Goal: Information Seeking & Learning: Learn about a topic

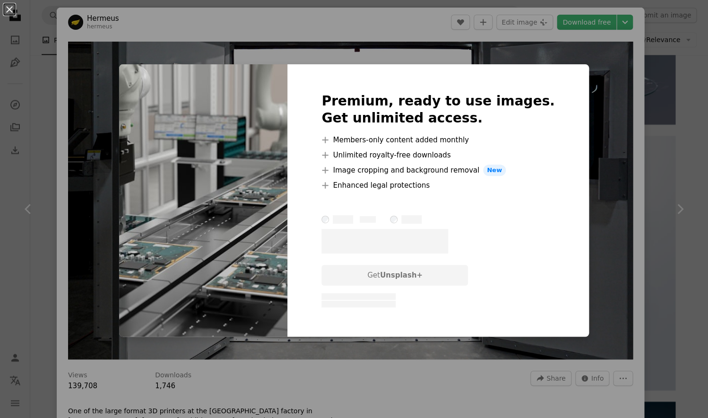
scroll to position [1071, 0]
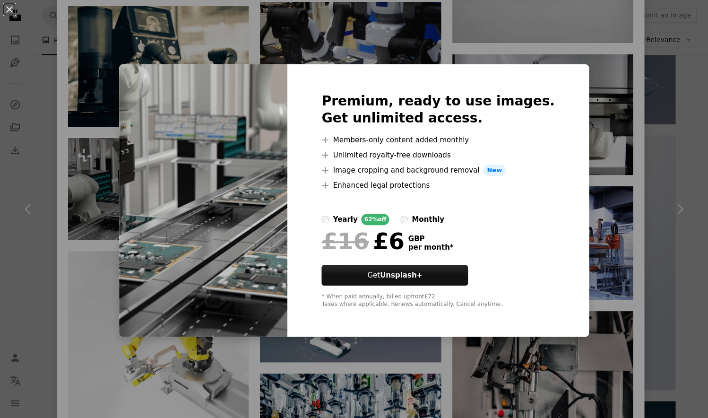
click at [553, 48] on div "An X shape Premium, ready to use images. Get unlimited access. A plus sign Memb…" at bounding box center [354, 209] width 708 height 418
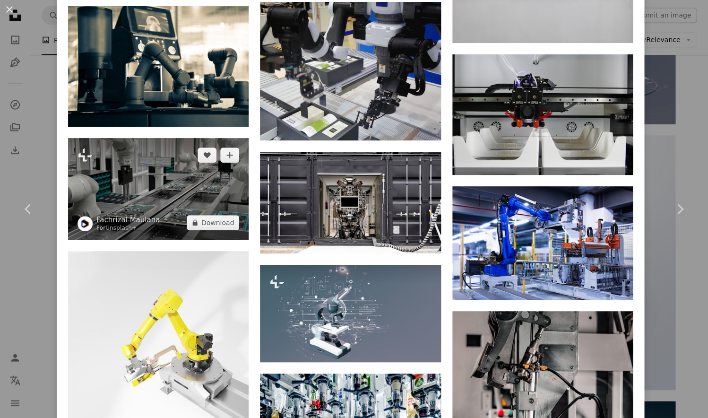
click at [168, 190] on img at bounding box center [158, 189] width 181 height 102
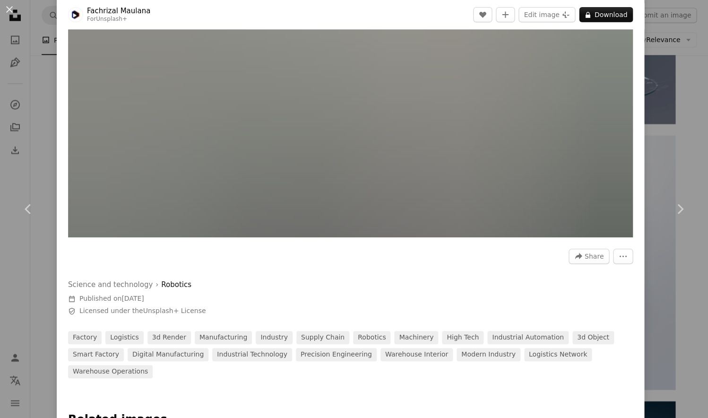
scroll to position [187, 0]
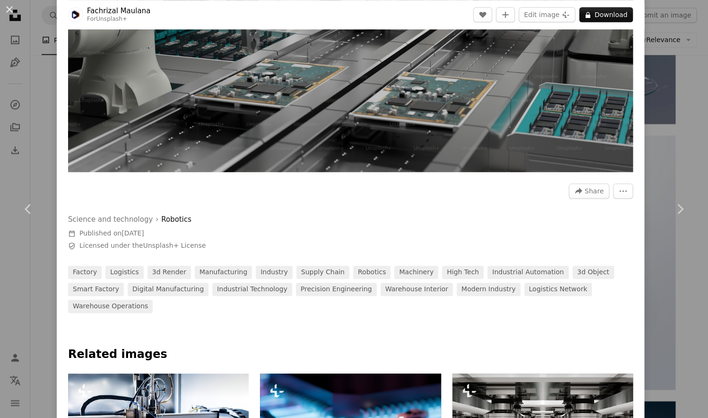
click at [41, 286] on div "An X shape Chevron left Chevron right Fachrizal Maulana For Unsplash+ A heart A…" at bounding box center [354, 209] width 708 height 418
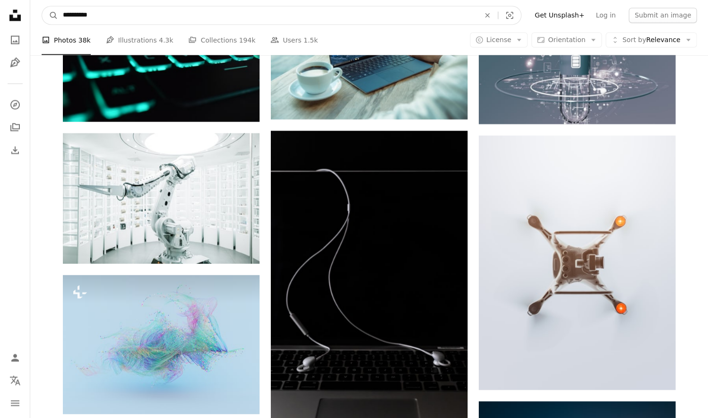
click at [180, 17] on input "**********" at bounding box center [267, 15] width 419 height 18
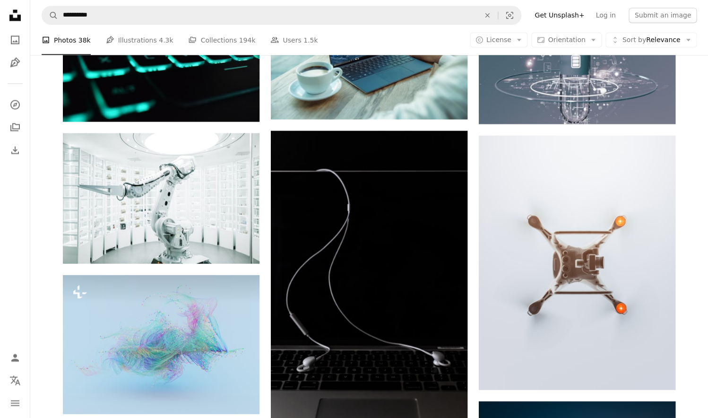
click at [584, 22] on link "Get Unsplash+" at bounding box center [559, 15] width 61 height 15
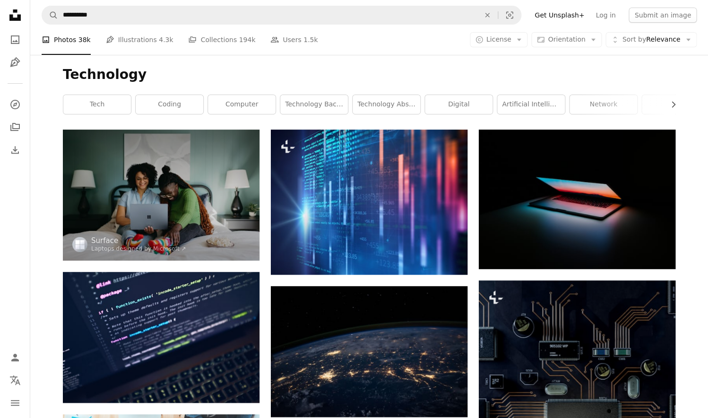
scroll to position [12184, 0]
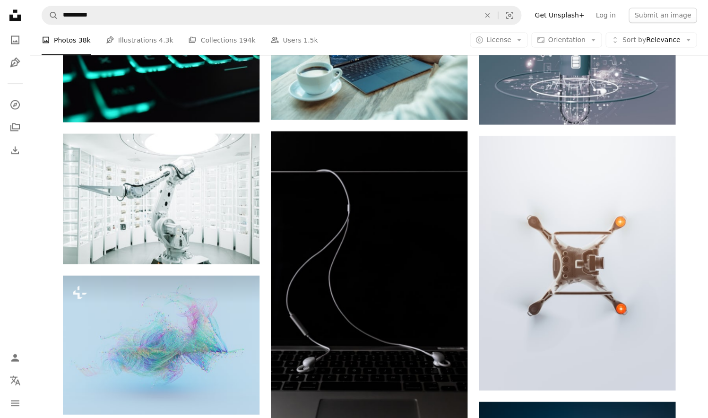
click at [512, 49] on div "A photo Photos 38k Pen Tool Illustrations 4.3k A stack of folders Collections 1…" at bounding box center [369, 40] width 655 height 30
click at [511, 44] on button "A copyright icon © License Arrow down" at bounding box center [499, 39] width 58 height 15
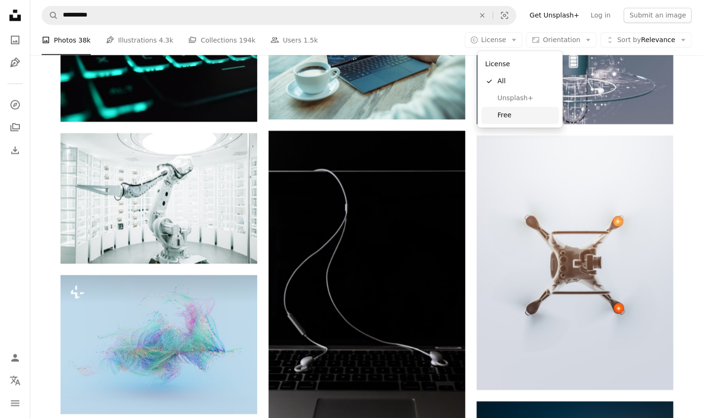
click at [505, 117] on span "Free" at bounding box center [526, 114] width 58 height 9
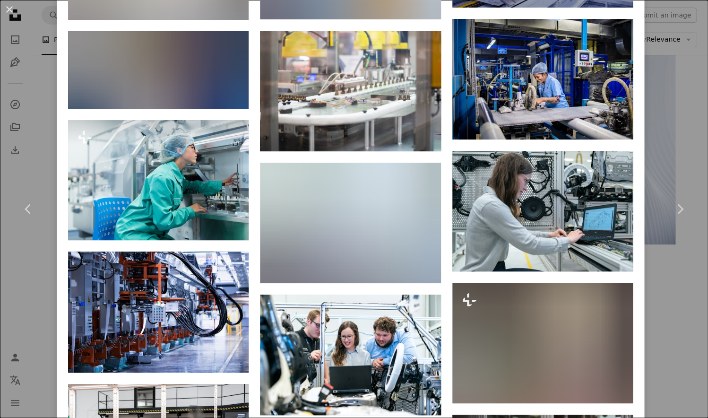
scroll to position [1254, 0]
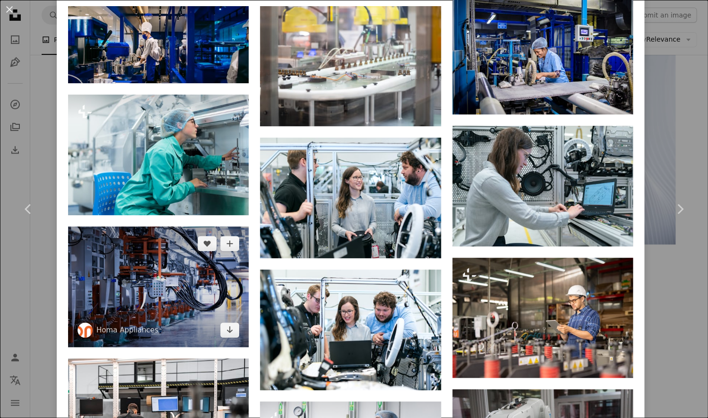
click at [209, 262] on img at bounding box center [158, 286] width 181 height 120
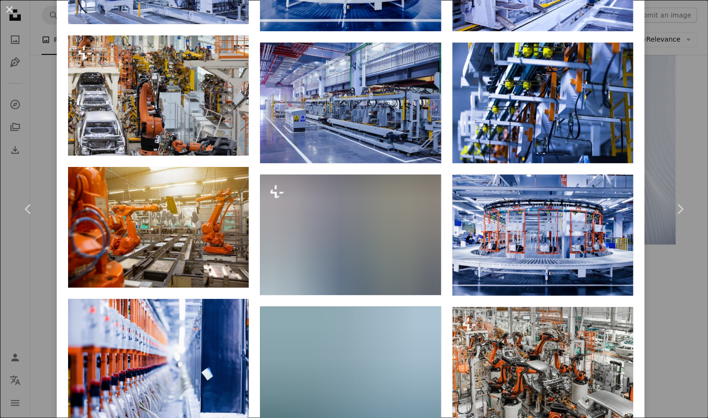
scroll to position [837, 0]
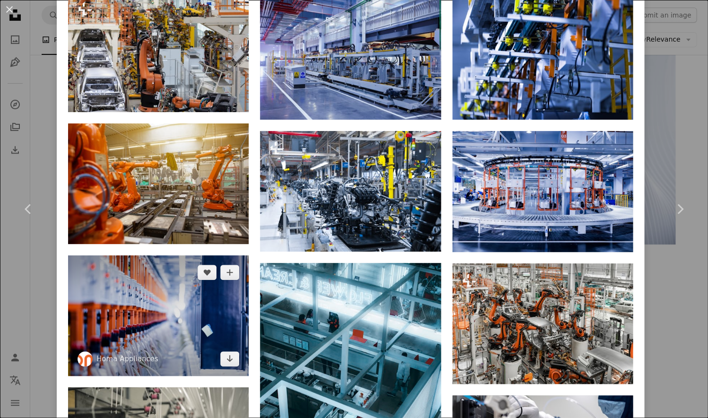
click at [137, 295] on img at bounding box center [158, 315] width 181 height 120
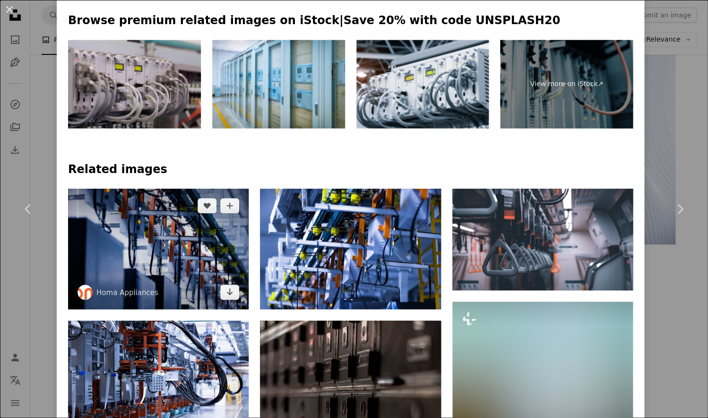
scroll to position [653, 0]
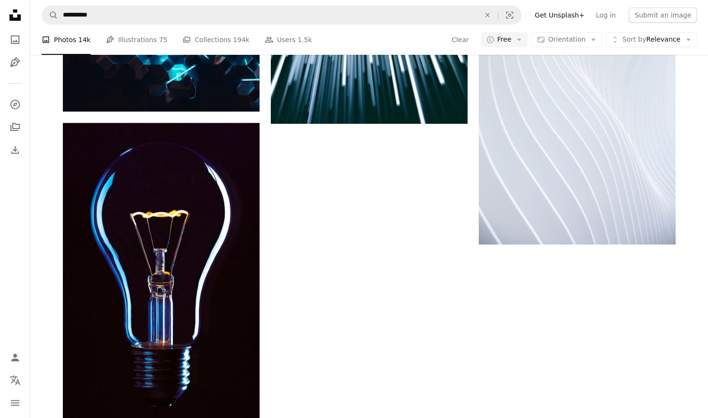
scroll to position [489, 0]
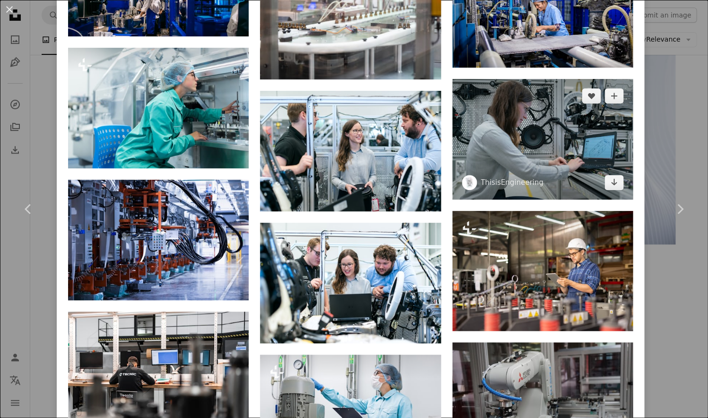
scroll to position [1354, 0]
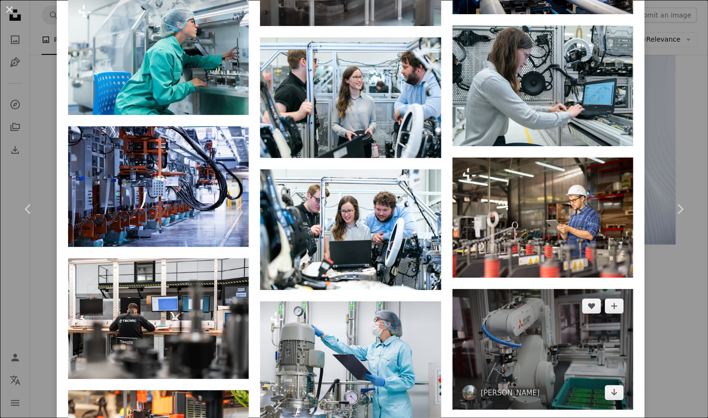
click at [533, 316] on img at bounding box center [542, 349] width 181 height 120
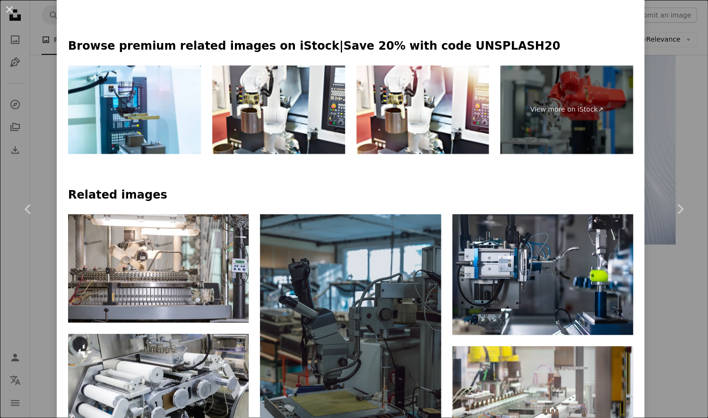
scroll to position [487, 0]
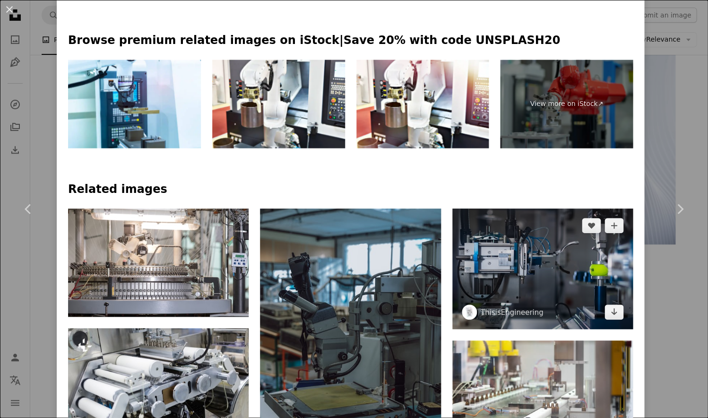
click at [522, 241] on img at bounding box center [542, 268] width 181 height 120
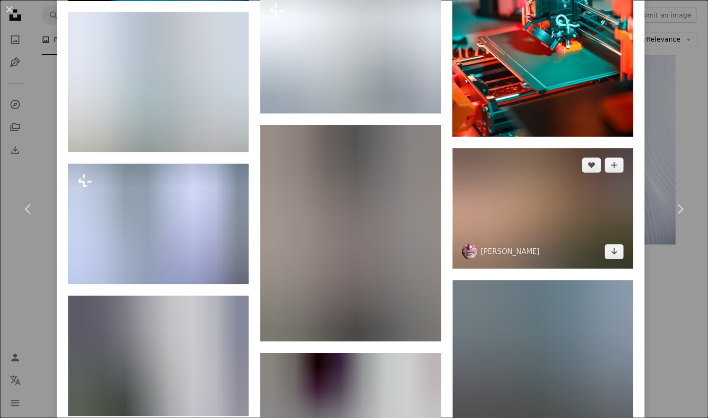
scroll to position [847, 0]
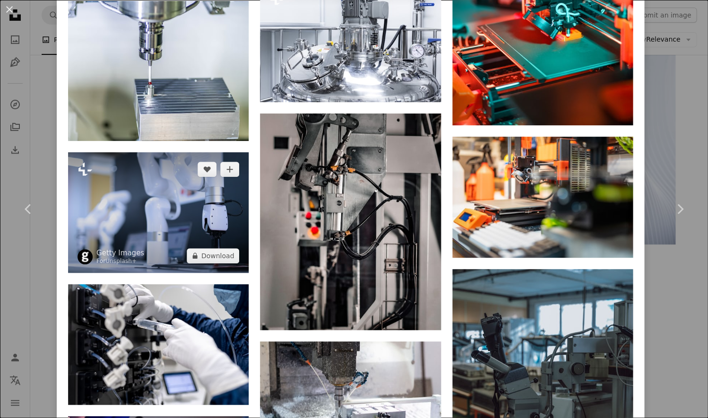
click at [203, 225] on img at bounding box center [158, 212] width 181 height 120
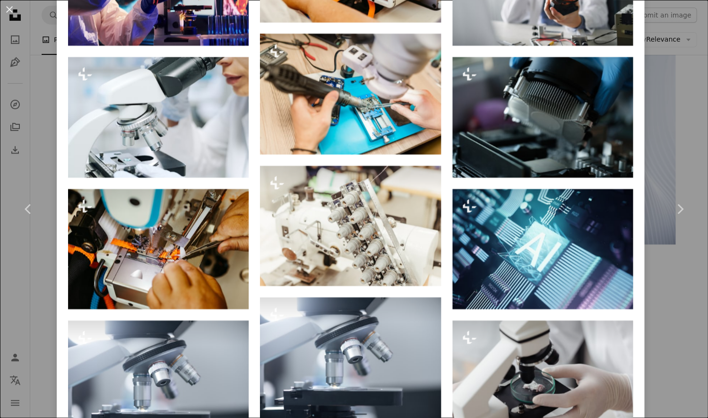
scroll to position [755, 0]
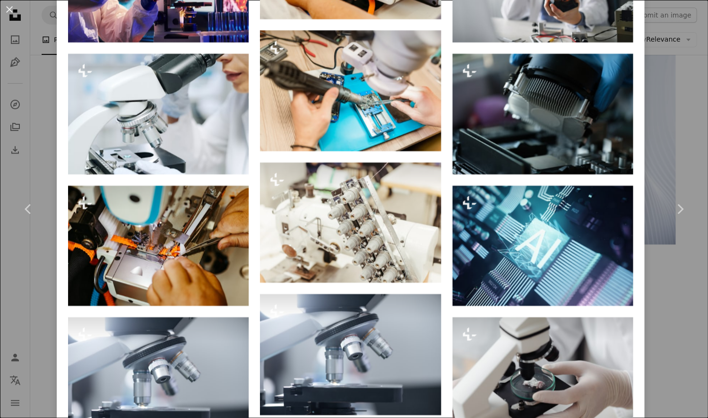
click at [30, 120] on div "An X shape Chevron left Chevron right Getty Images For Unsplash+ A heart A plus…" at bounding box center [354, 209] width 708 height 418
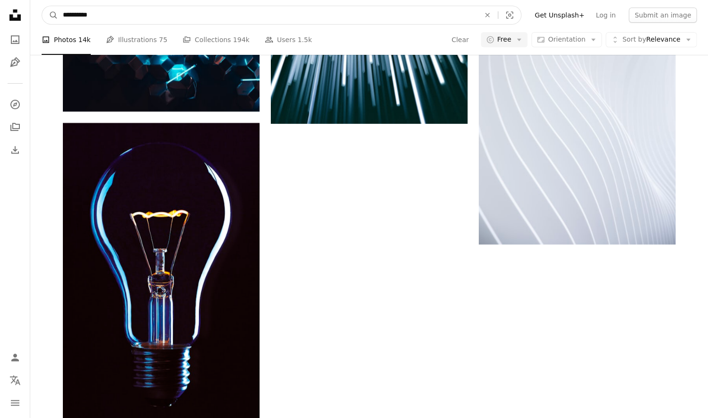
drag, startPoint x: 14, startPoint y: -4, endPoint x: -25, endPoint y: -8, distance: 38.5
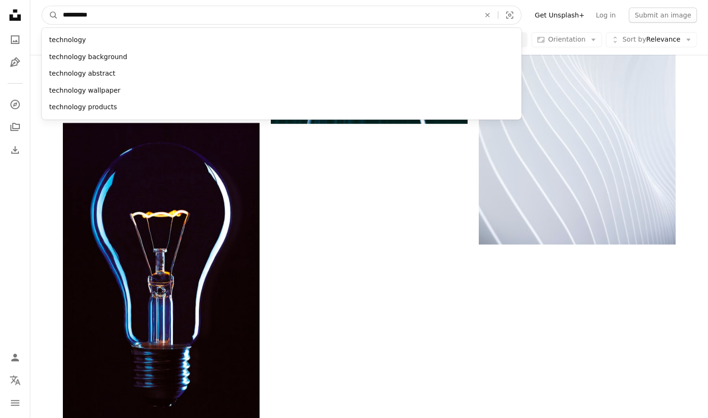
type input "*"
type input "****"
click at [50, 15] on button "A magnifying glass" at bounding box center [50, 15] width 16 height 18
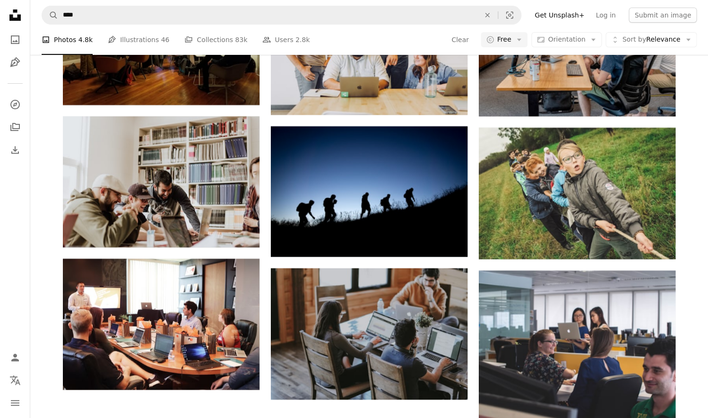
scroll to position [748, 0]
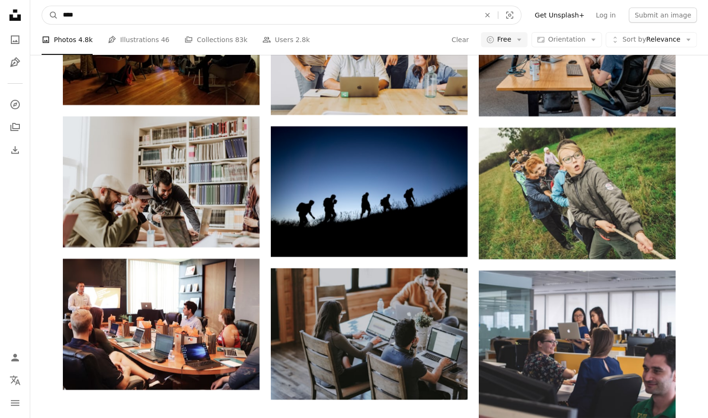
click at [205, 20] on input "****" at bounding box center [267, 15] width 419 height 18
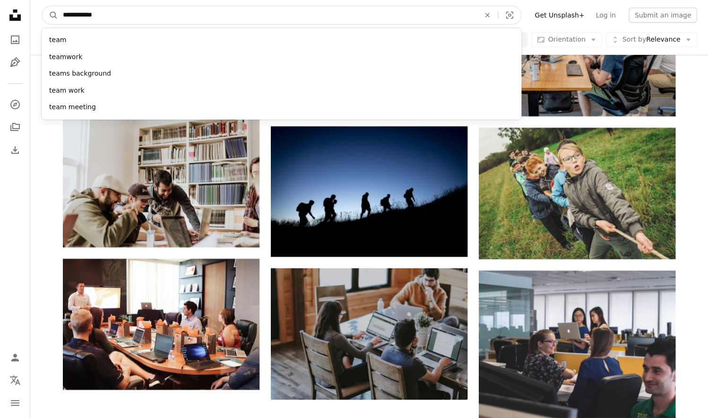
type input "**********"
click at [50, 15] on button "A magnifying glass" at bounding box center [50, 15] width 16 height 18
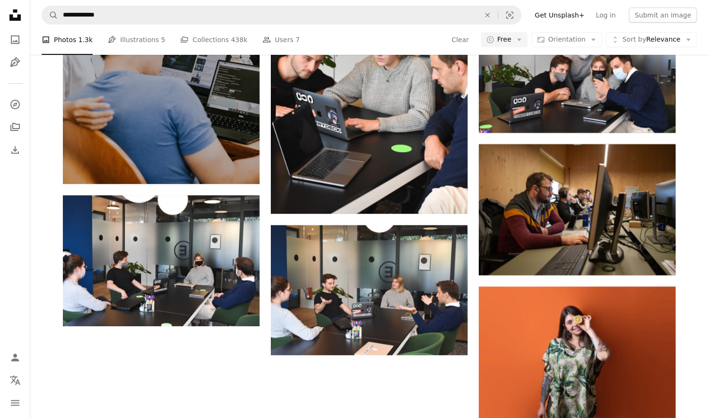
scroll to position [154, 0]
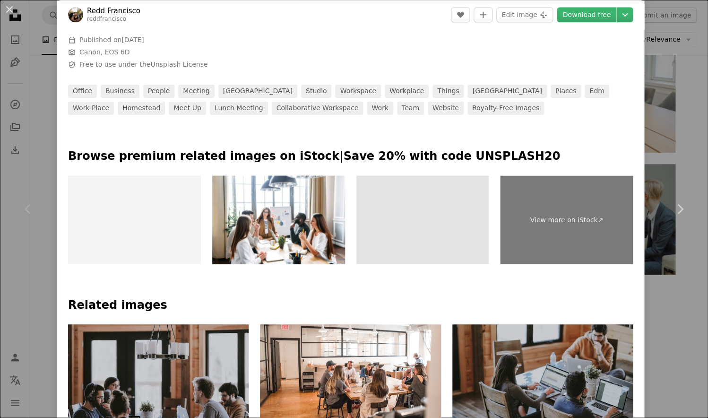
scroll to position [598, 0]
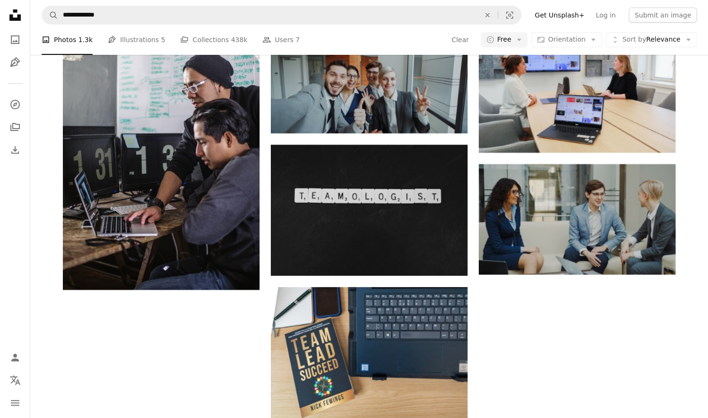
scroll to position [1371, 0]
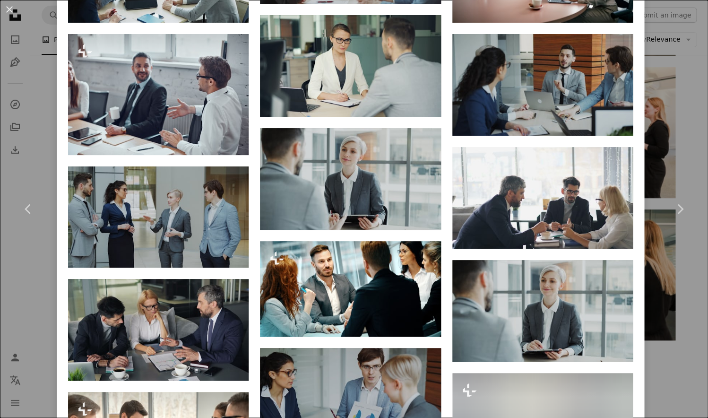
scroll to position [1076, 0]
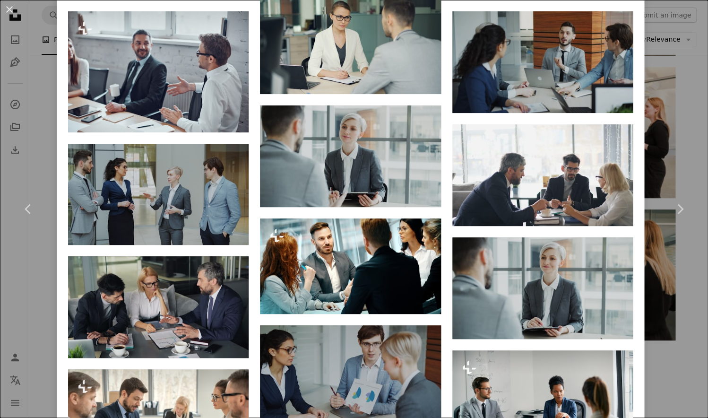
click at [677, 301] on div "An X shape Chevron left Chevron right [PERSON_NAME] Available for hire A checkm…" at bounding box center [354, 209] width 708 height 418
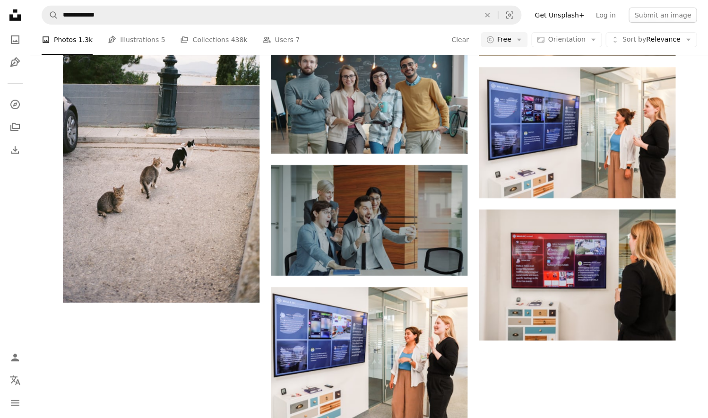
drag, startPoint x: 696, startPoint y: 302, endPoint x: 704, endPoint y: 303, distance: 8.6
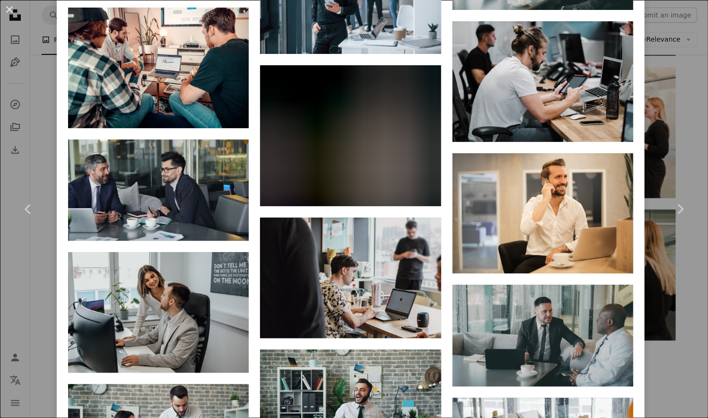
scroll to position [3156, 0]
